Goal: Communication & Community: Share content

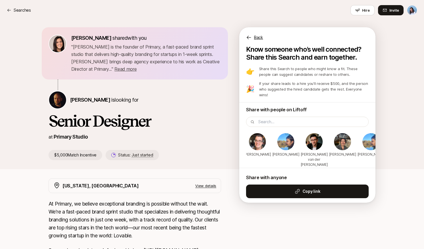
click at [21, 10] on p "Searches" at bounding box center [22, 10] width 17 height 7
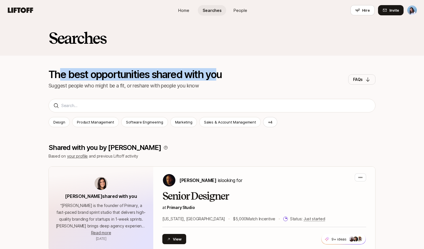
drag, startPoint x: 62, startPoint y: 75, endPoint x: 228, endPoint y: 76, distance: 165.8
click at [226, 76] on div "The best opportunities shared with you Suggest people who might be a fit, or re…" at bounding box center [212, 79] width 327 height 20
click at [229, 75] on div "The best opportunities shared with you Suggest people who might be a fit, or re…" at bounding box center [212, 79] width 327 height 20
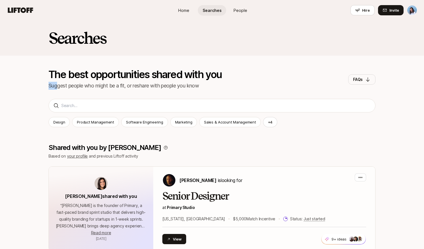
drag, startPoint x: 62, startPoint y: 83, endPoint x: 188, endPoint y: 81, distance: 125.5
click at [186, 82] on p "Suggest people who might be a fit, or reshare with people you know" at bounding box center [135, 86] width 173 height 8
click at [195, 79] on p "The best opportunities shared with you" at bounding box center [135, 74] width 173 height 10
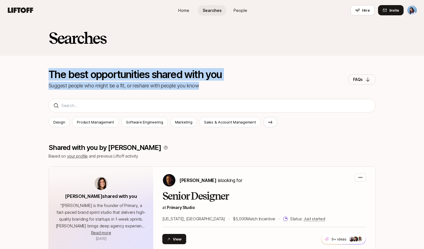
drag, startPoint x: 203, startPoint y: 86, endPoint x: 24, endPoint y: 70, distance: 179.5
click at [24, 70] on div "Searches The best opportunities shared with you Suggest people who might be a f…" at bounding box center [212, 61] width 424 height 83
click at [83, 71] on p "The best opportunities shared with you" at bounding box center [135, 74] width 173 height 10
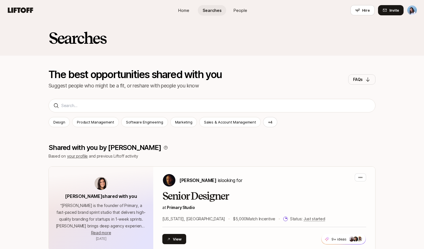
click at [22, 8] on icon at bounding box center [20, 9] width 25 height 5
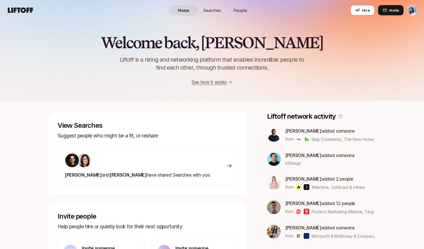
click at [212, 7] on span "Searches" at bounding box center [212, 10] width 18 height 6
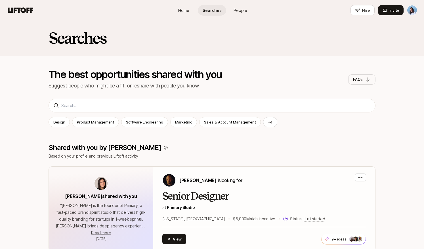
click at [22, 8] on icon at bounding box center [20, 9] width 25 height 5
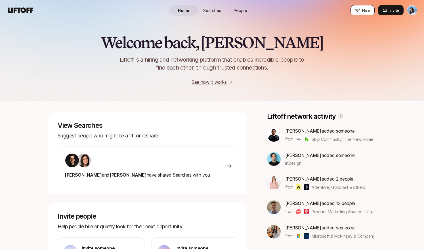
click at [370, 12] on button "Hire" at bounding box center [363, 10] width 24 height 10
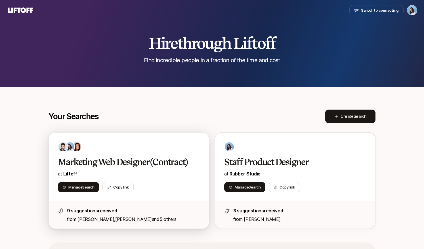
click at [146, 157] on h2 "Marketing Web Designer (Contract)" at bounding box center [123, 161] width 130 height 11
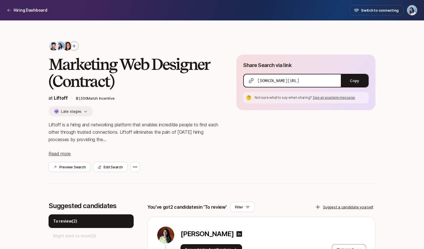
click at [76, 47] on icon at bounding box center [74, 46] width 5 height 5
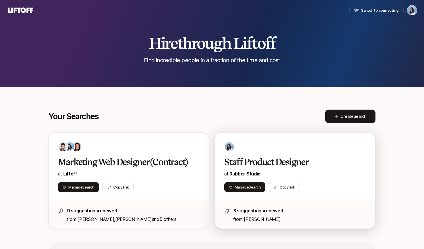
click at [252, 146] on div at bounding box center [295, 147] width 142 height 10
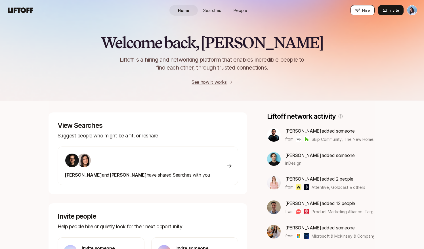
click at [361, 10] on button "Hire" at bounding box center [363, 10] width 24 height 10
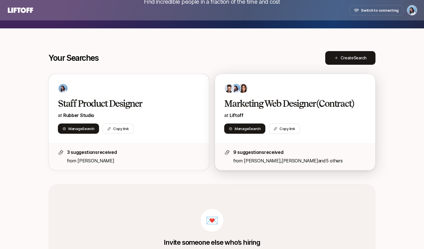
scroll to position [83, 0]
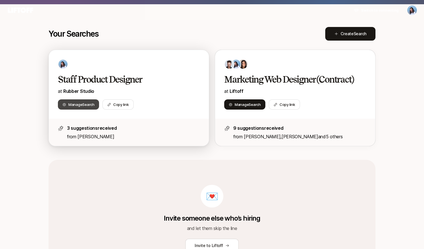
click at [81, 107] on span "Manage Search" at bounding box center [81, 105] width 26 height 6
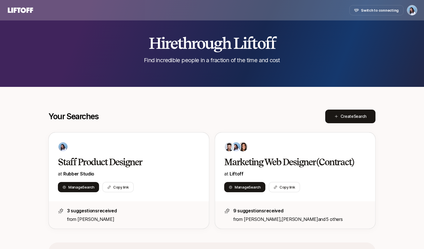
scroll to position [83, 0]
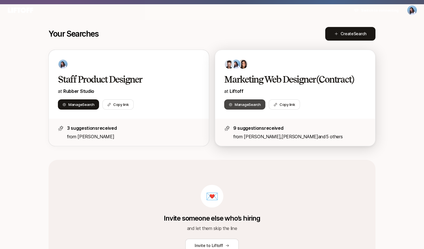
click at [249, 107] on span "Manage Search" at bounding box center [248, 105] width 26 height 6
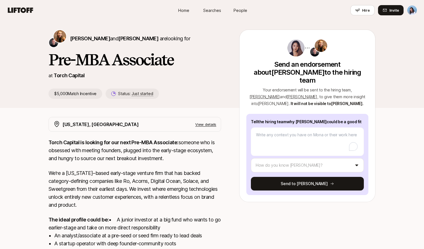
type textarea "x"
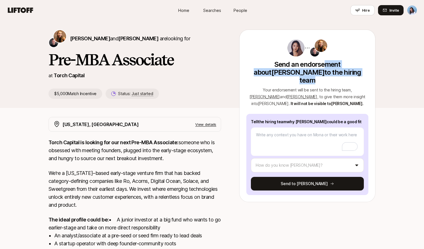
drag, startPoint x: 329, startPoint y: 70, endPoint x: 347, endPoint y: 72, distance: 18.1
click at [347, 72] on p "Send an endorsement about [PERSON_NAME] to the hiring team" at bounding box center [307, 72] width 122 height 24
click at [348, 72] on p "Send an endorsement about [PERSON_NAME] to the hiring team" at bounding box center [307, 72] width 122 height 24
